Goal: Transaction & Acquisition: Purchase product/service

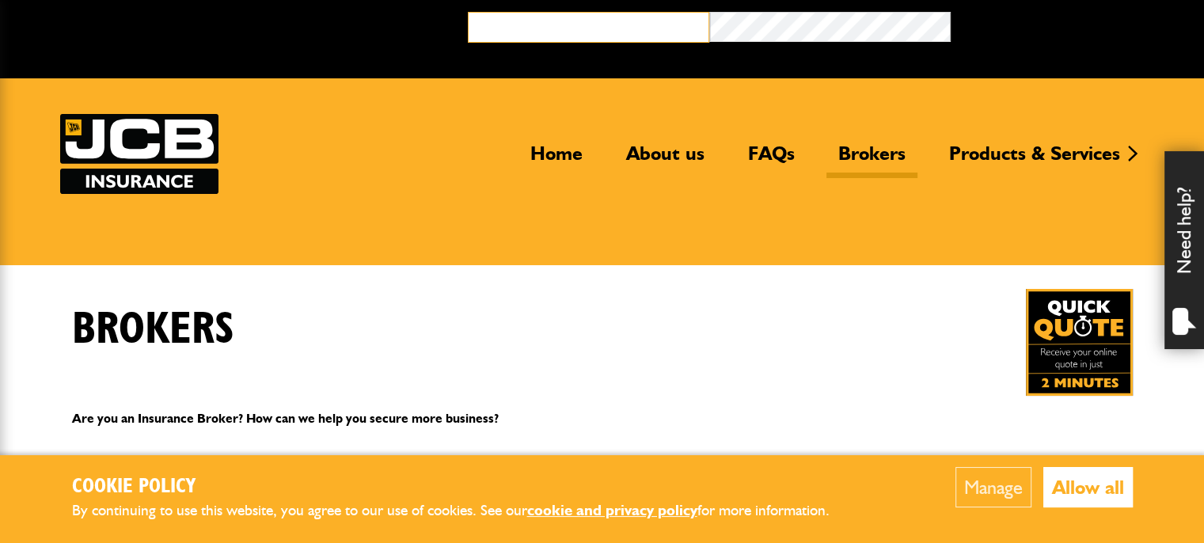
click at [598, 23] on input "email" at bounding box center [588, 27] width 241 height 31
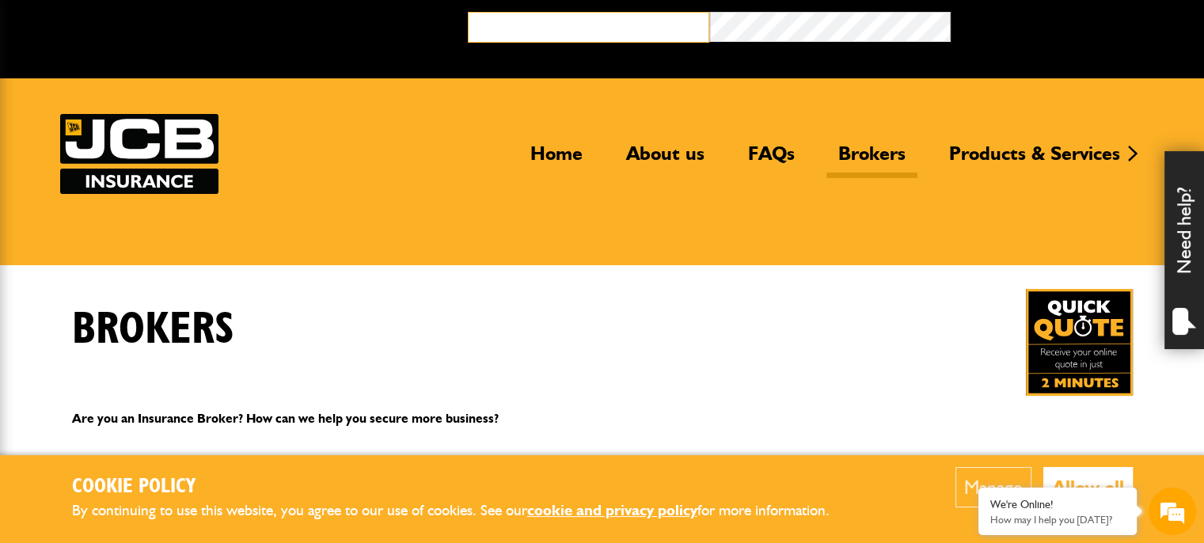
click at [579, 23] on input "email" at bounding box center [588, 27] width 241 height 31
type input "**********"
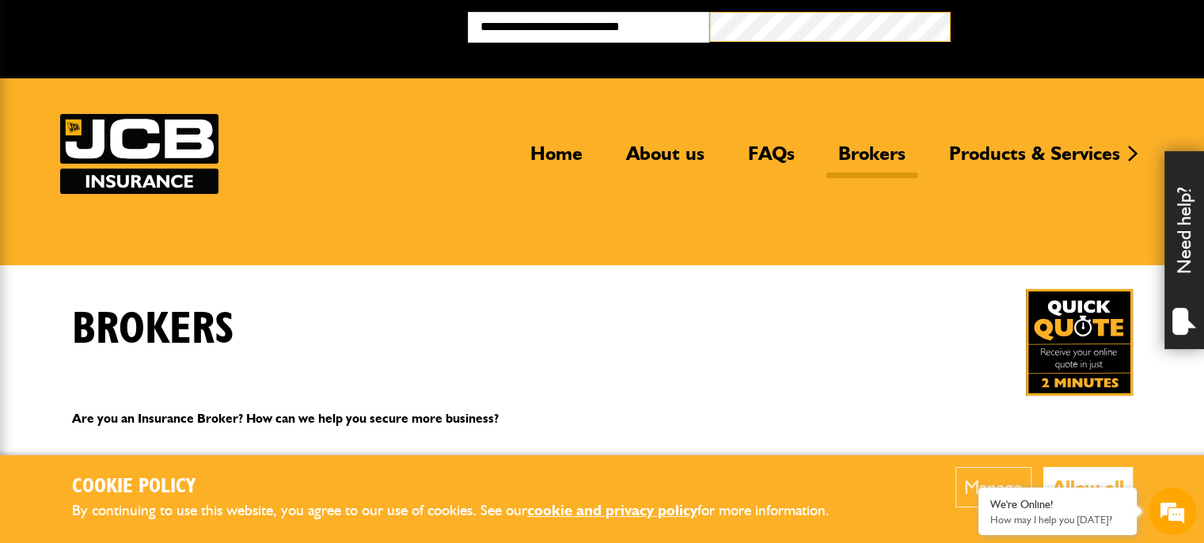
click at [950, 12] on button "Broker Login" at bounding box center [1070, 24] width 241 height 25
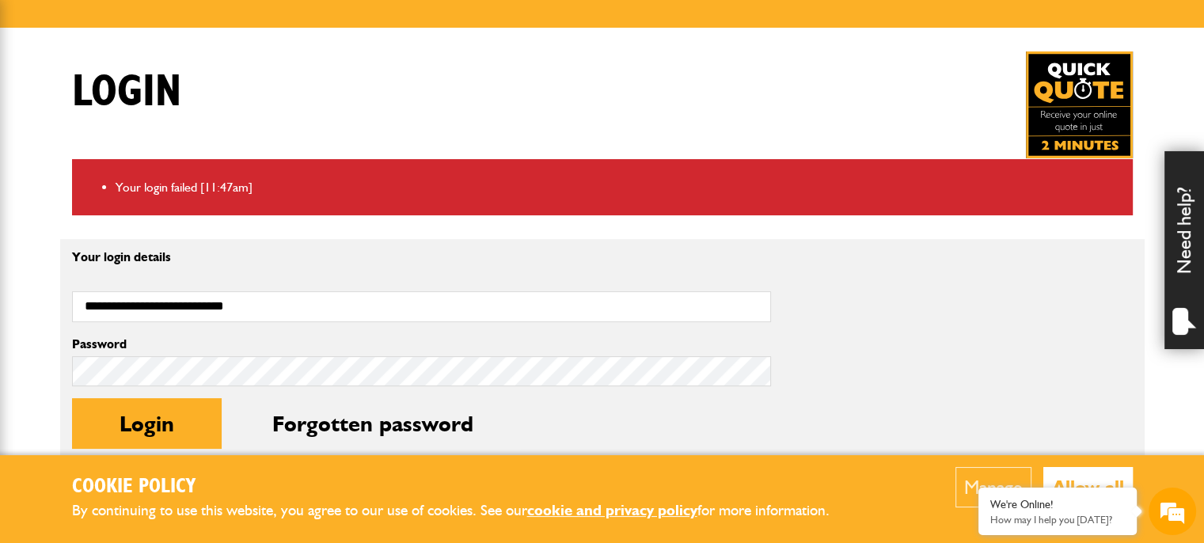
scroll to position [396, 0]
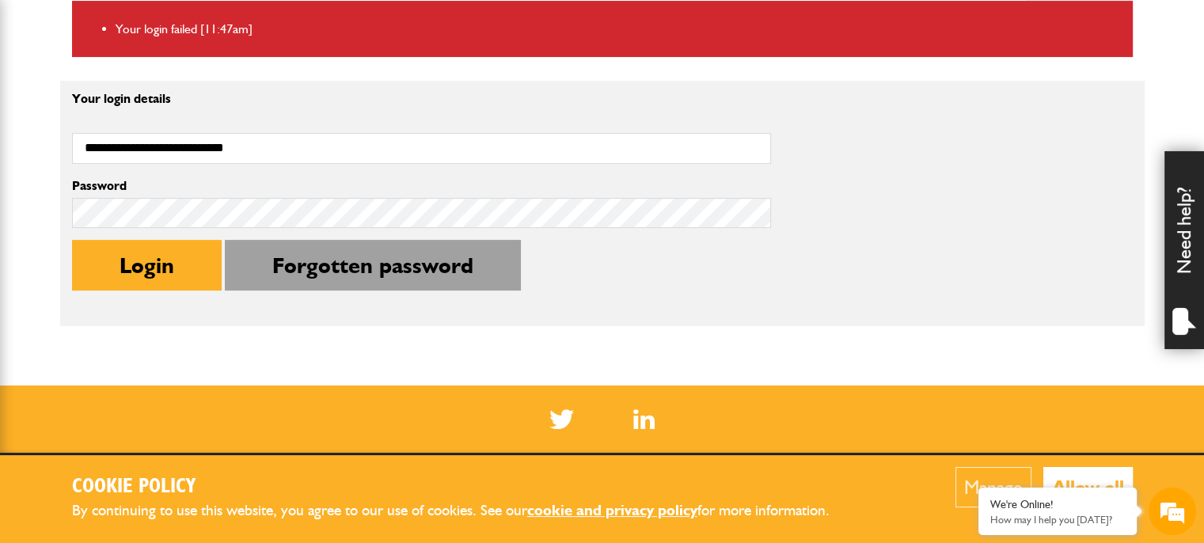
click at [330, 279] on button "Forgotten password" at bounding box center [373, 265] width 296 height 51
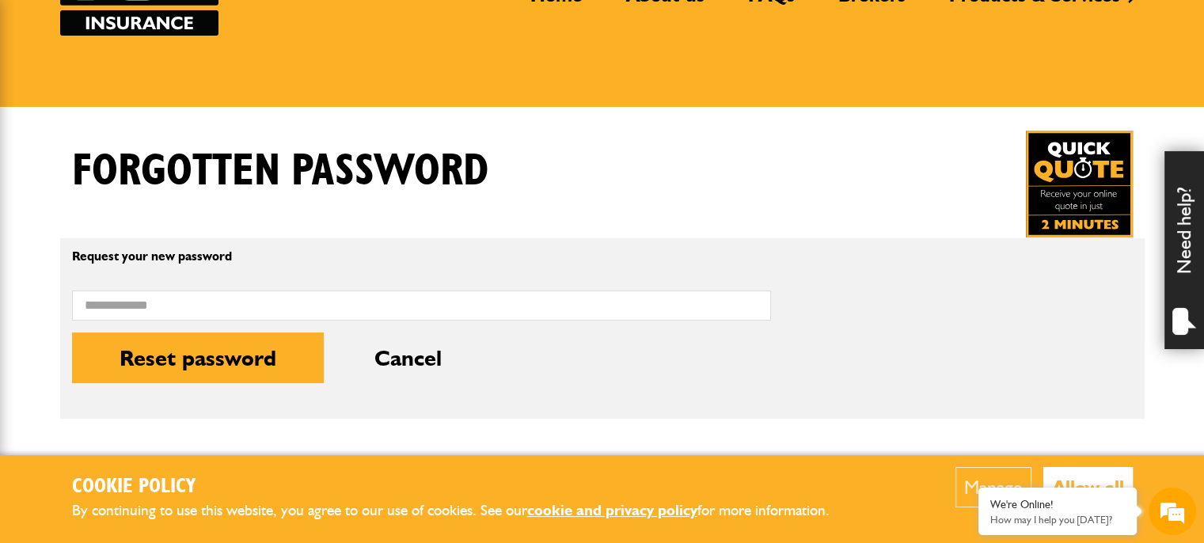
scroll to position [237, 0]
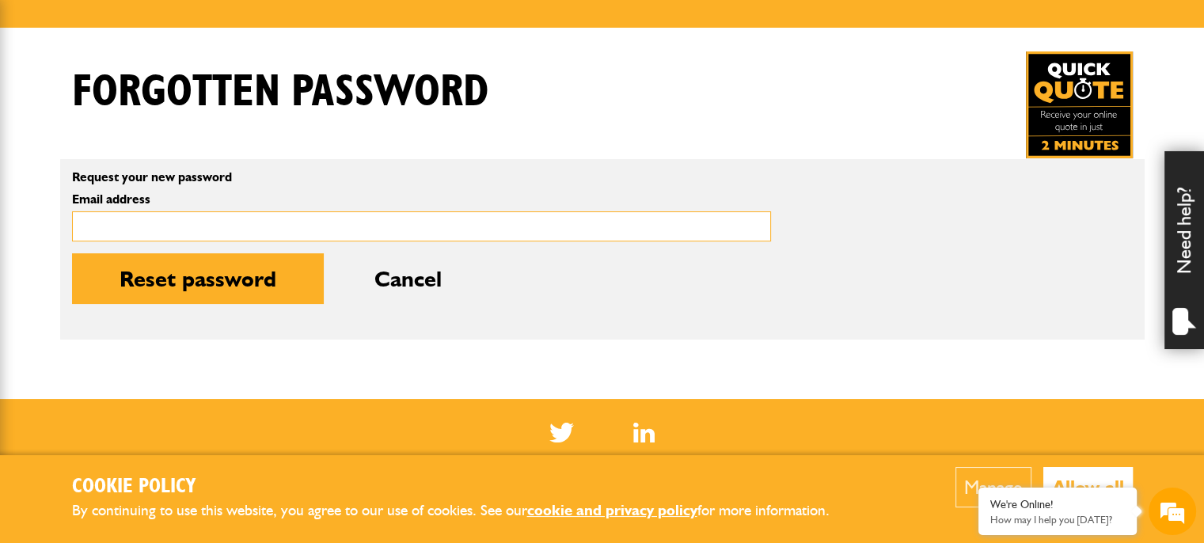
click at [267, 219] on input "Email address" at bounding box center [421, 226] width 699 height 31
type input "**********"
click at [72, 253] on button "Reset password" at bounding box center [198, 278] width 252 height 51
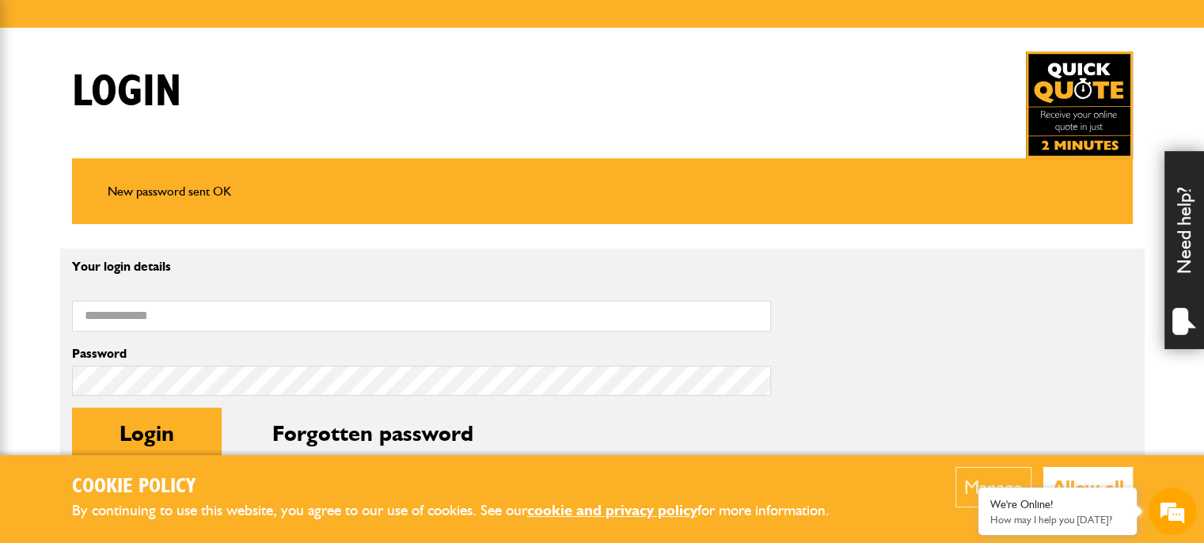
scroll to position [317, 0]
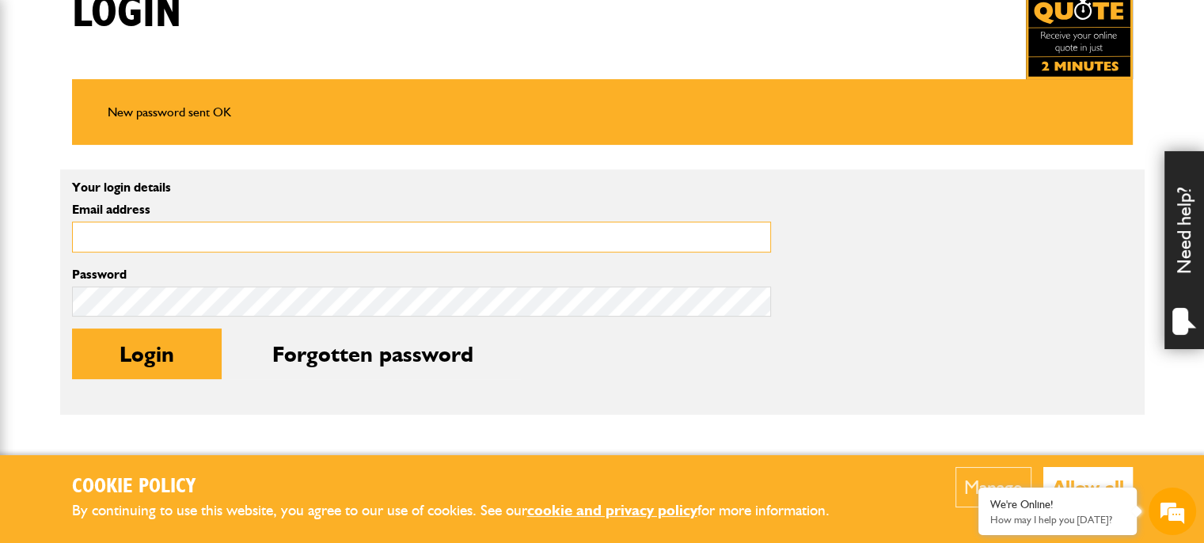
click at [199, 233] on input "Email address" at bounding box center [421, 237] width 699 height 31
type input "**********"
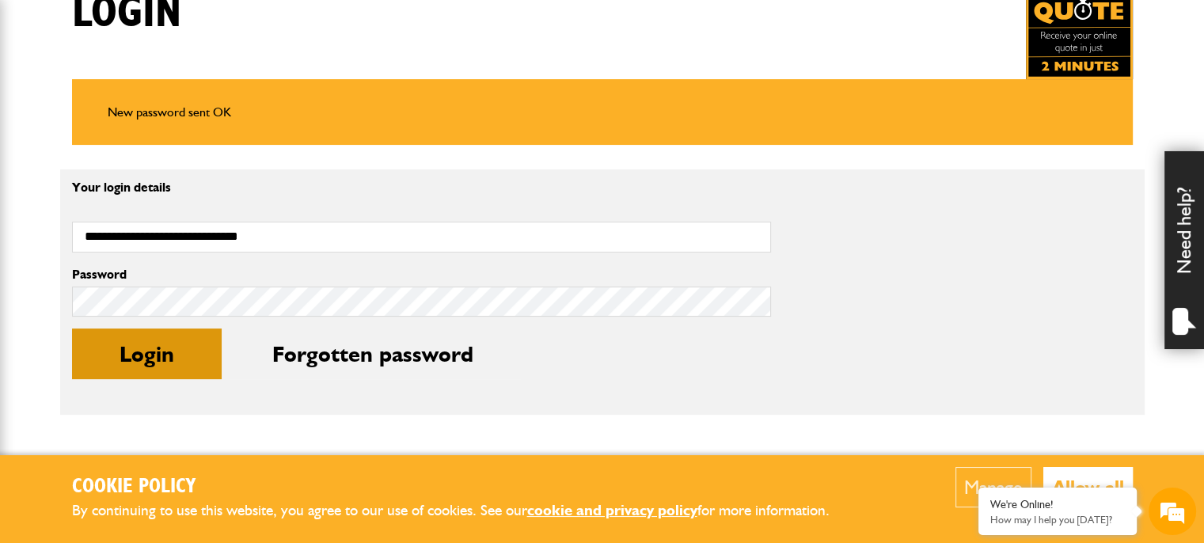
click at [160, 353] on button "Login" at bounding box center [147, 353] width 150 height 51
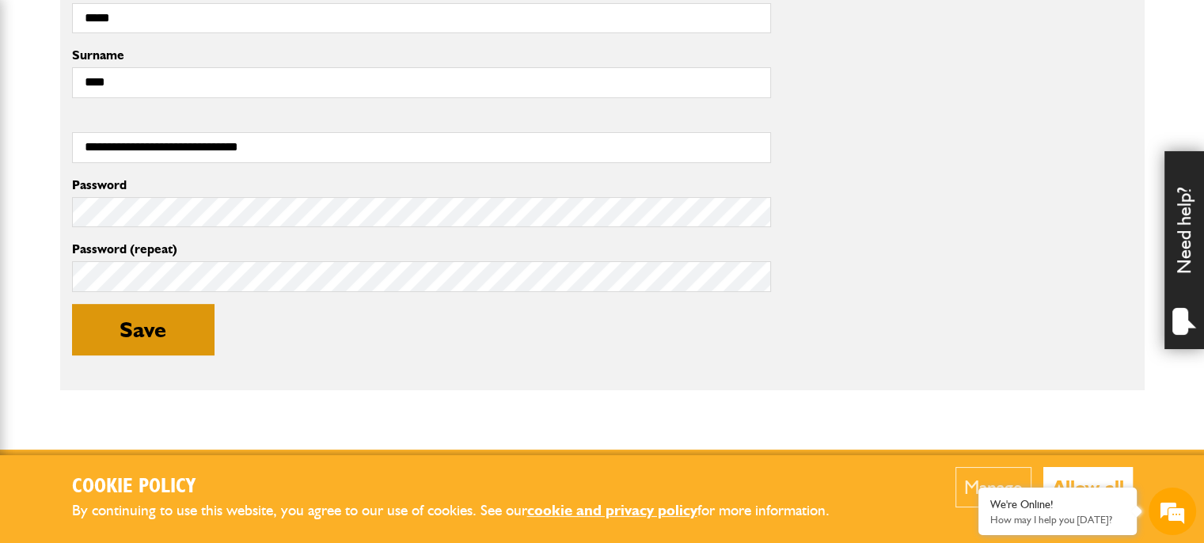
click at [177, 331] on button "Save" at bounding box center [143, 329] width 142 height 51
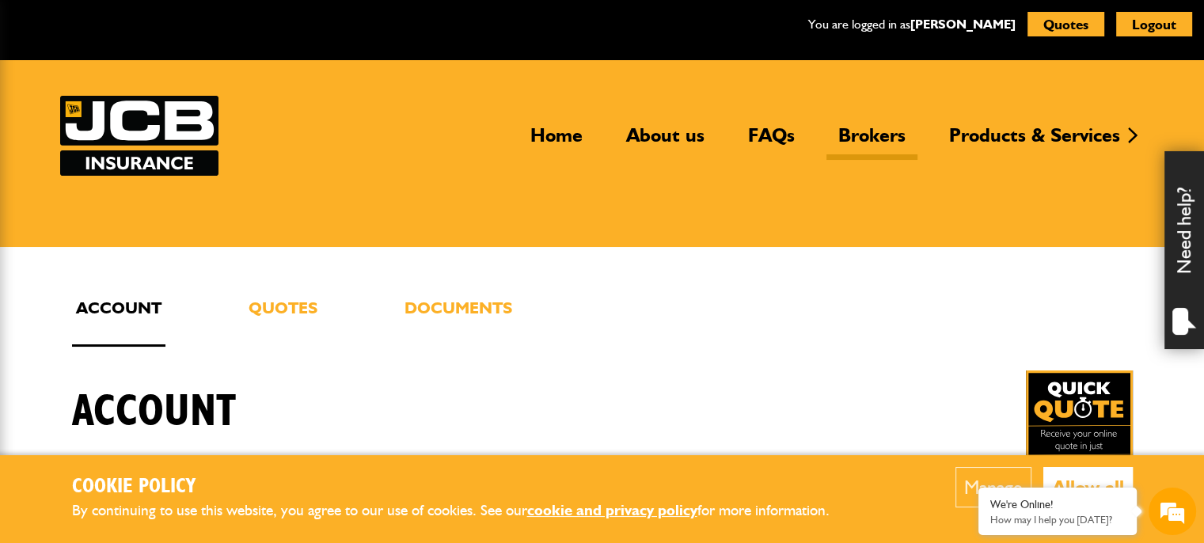
click at [878, 134] on link "Brokers" at bounding box center [871, 141] width 91 height 36
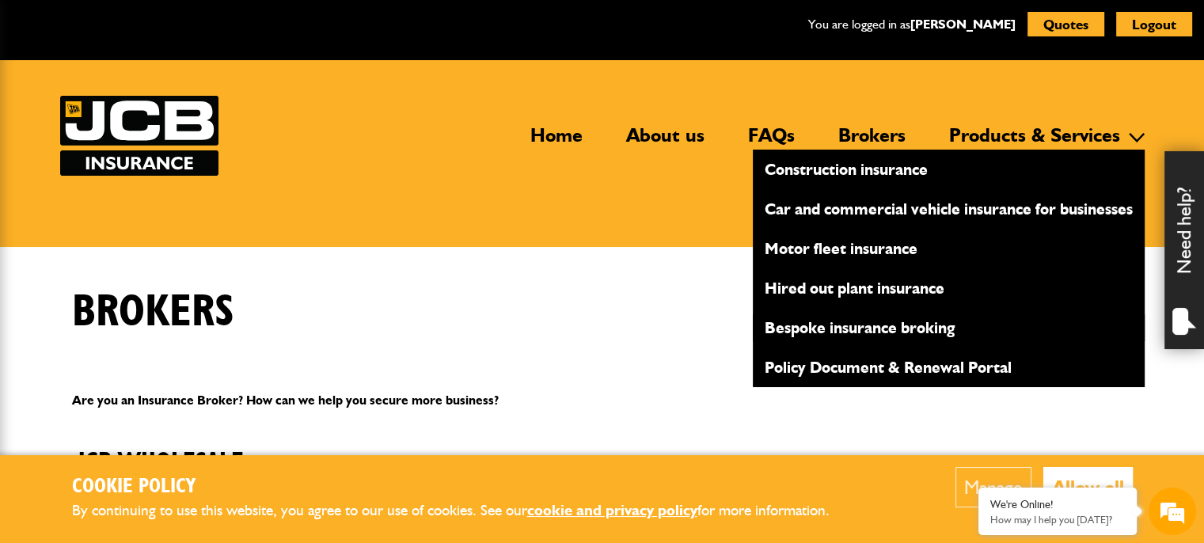
click at [910, 336] on link "Bespoke insurance broking" at bounding box center [949, 327] width 392 height 27
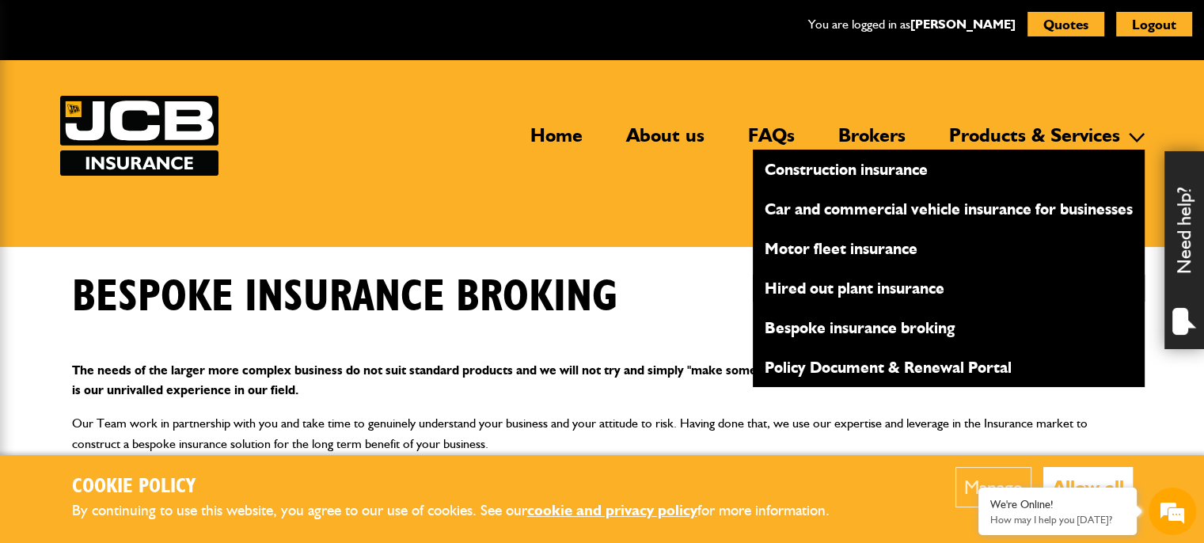
click at [857, 288] on link "Hired out plant insurance" at bounding box center [949, 288] width 392 height 27
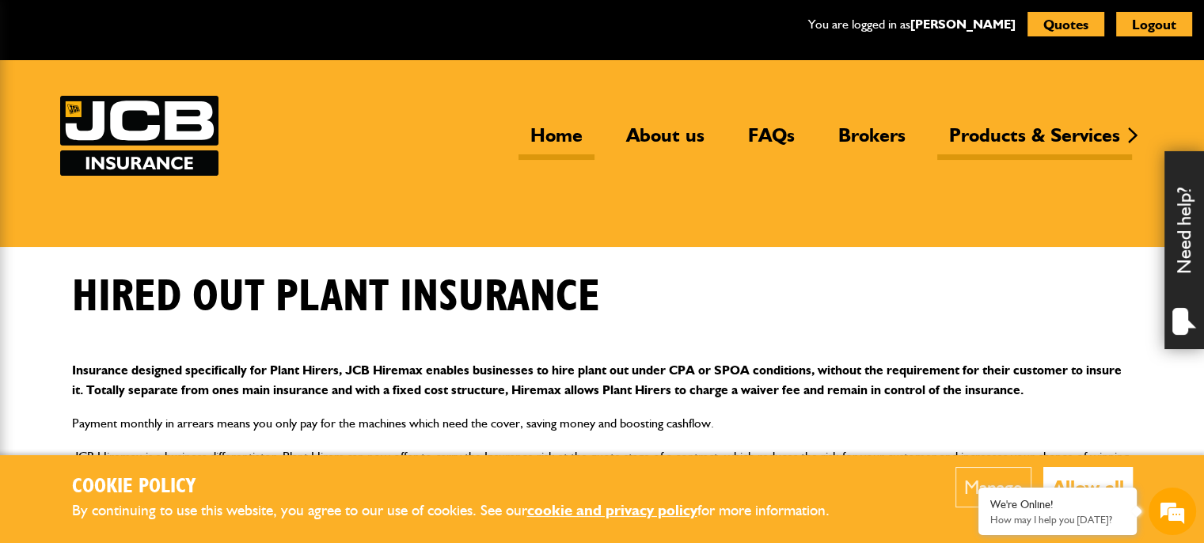
click at [563, 129] on link "Home" at bounding box center [556, 141] width 76 height 36
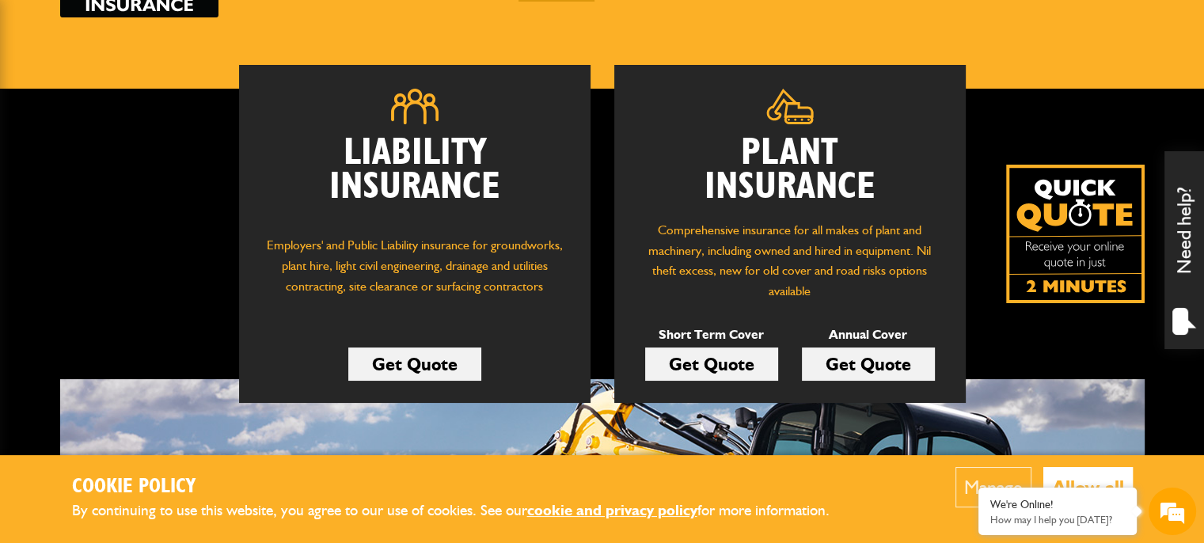
scroll to position [237, 0]
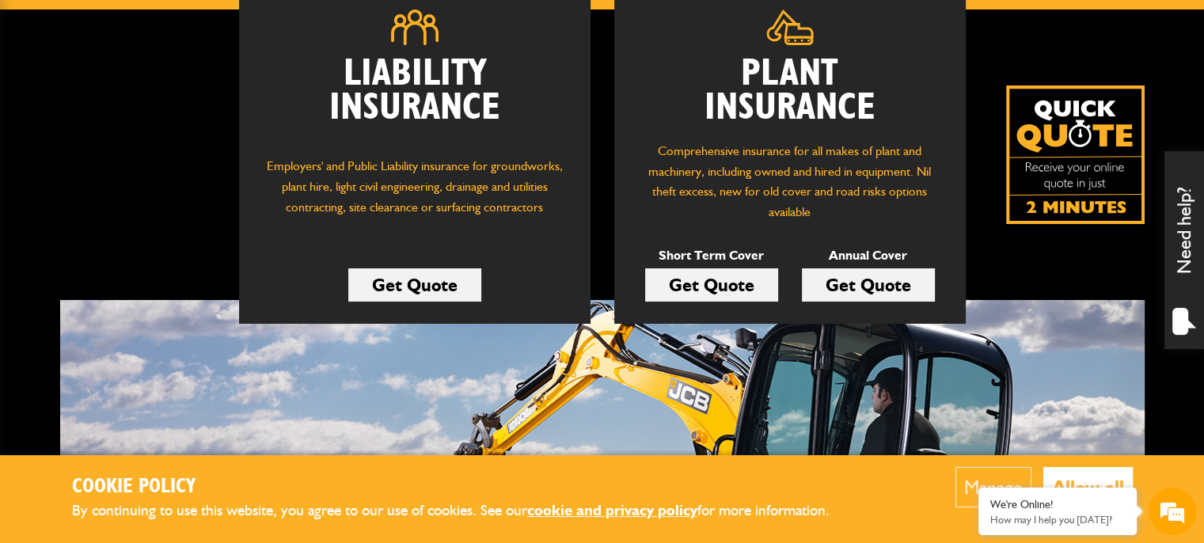
click at [695, 291] on link "Get Quote" at bounding box center [711, 284] width 133 height 33
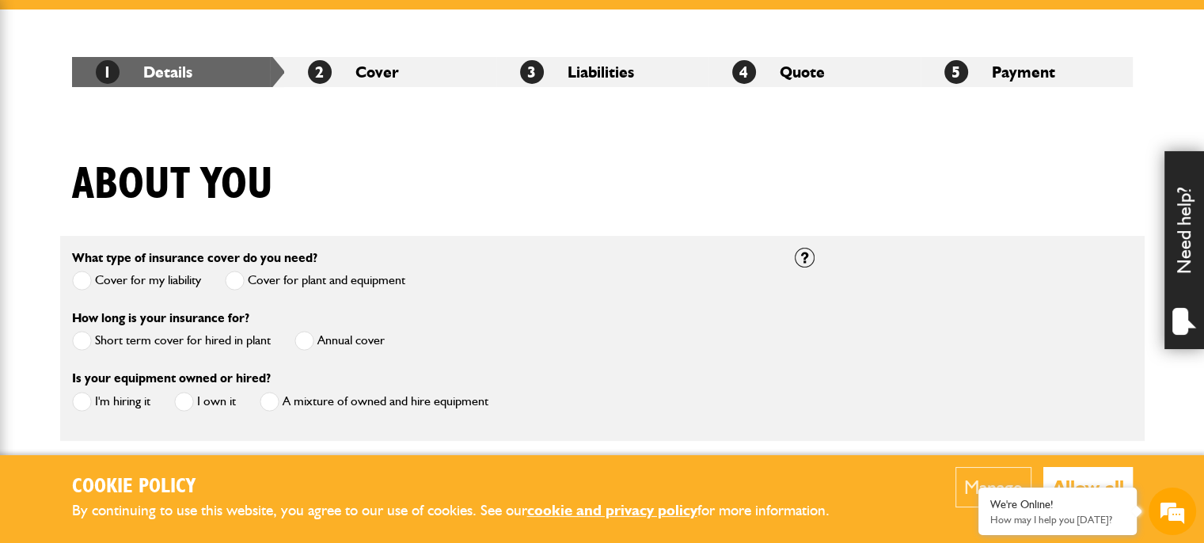
scroll to position [317, 0]
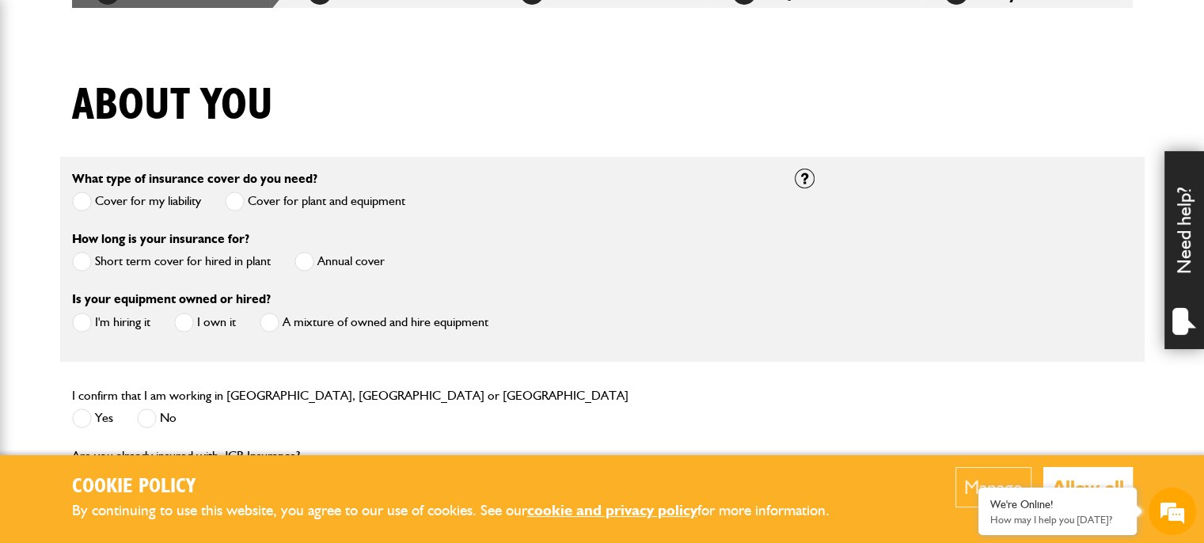
click at [83, 262] on span at bounding box center [82, 262] width 20 height 20
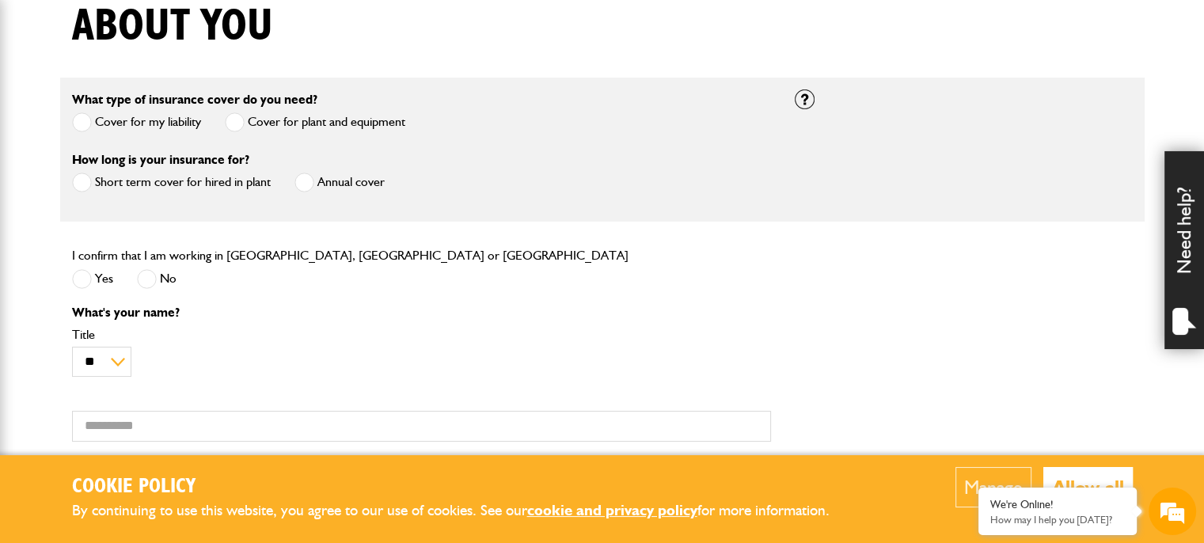
scroll to position [0, 0]
click at [307, 184] on span at bounding box center [304, 182] width 20 height 20
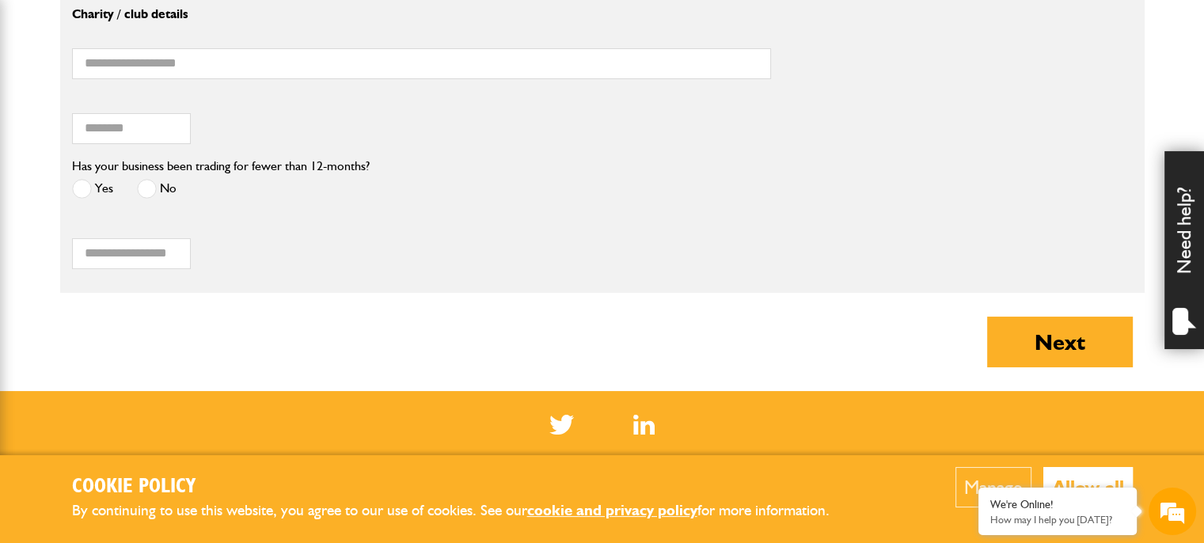
scroll to position [1503, 0]
